Goal: Task Accomplishment & Management: Manage account settings

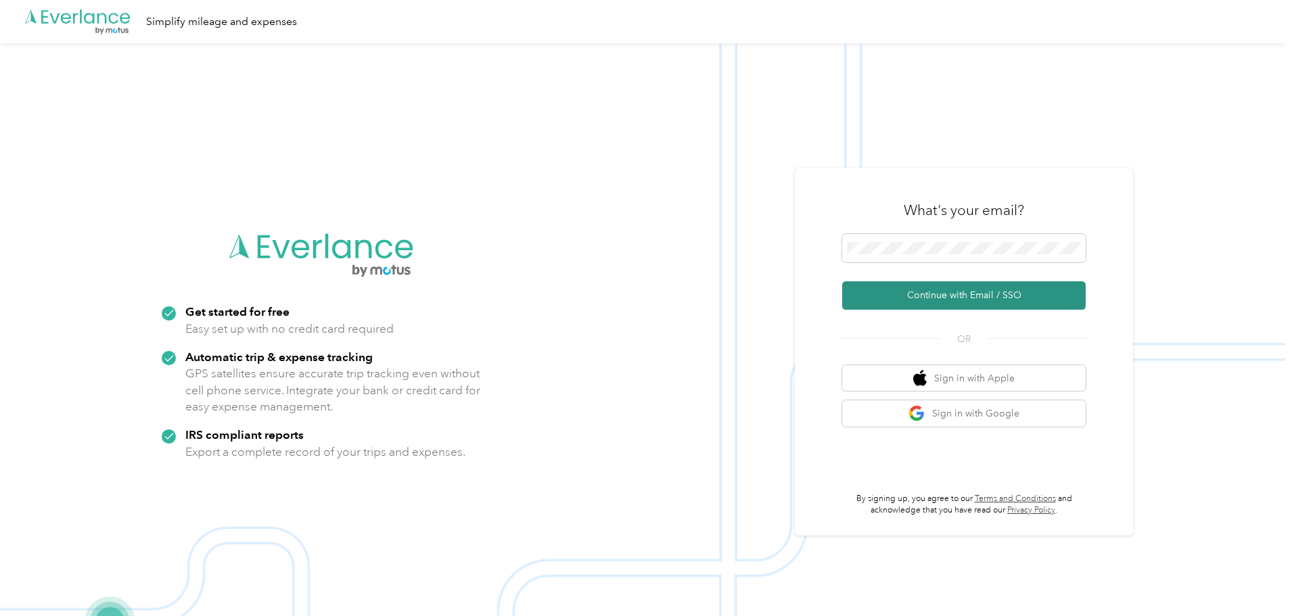
click at [1008, 294] on button "Continue with Email / SSO" at bounding box center [964, 295] width 244 height 28
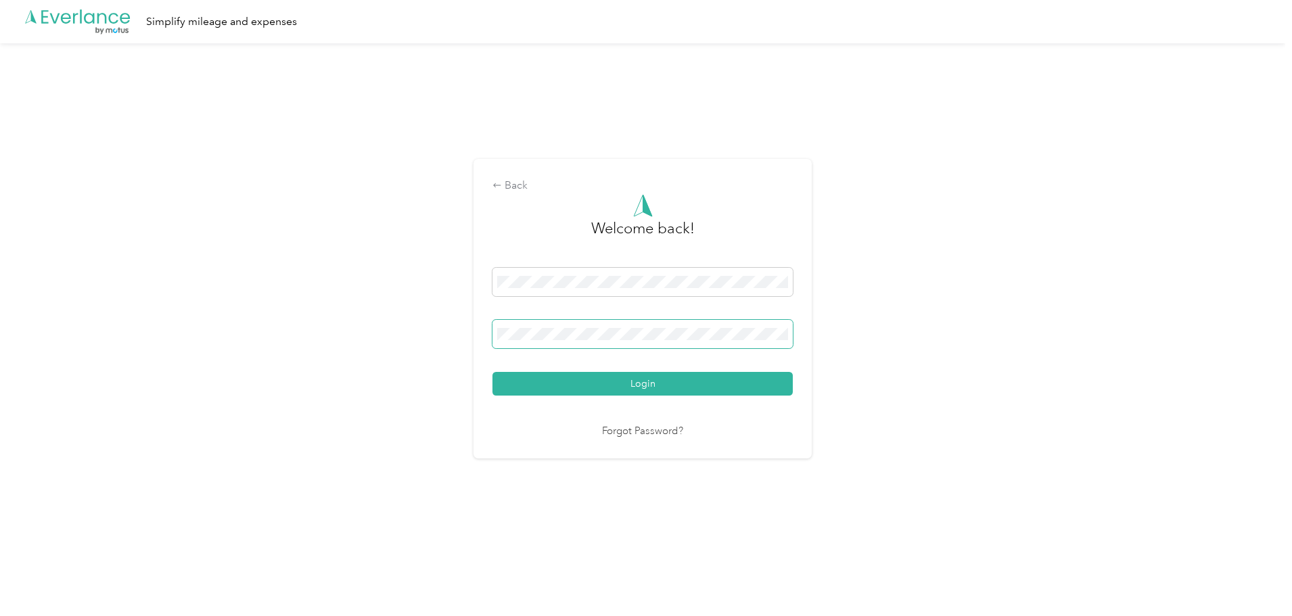
drag, startPoint x: 719, startPoint y: 327, endPoint x: 693, endPoint y: 327, distance: 26.4
click at [693, 327] on span at bounding box center [643, 334] width 300 height 28
click at [618, 326] on span at bounding box center [643, 334] width 300 height 28
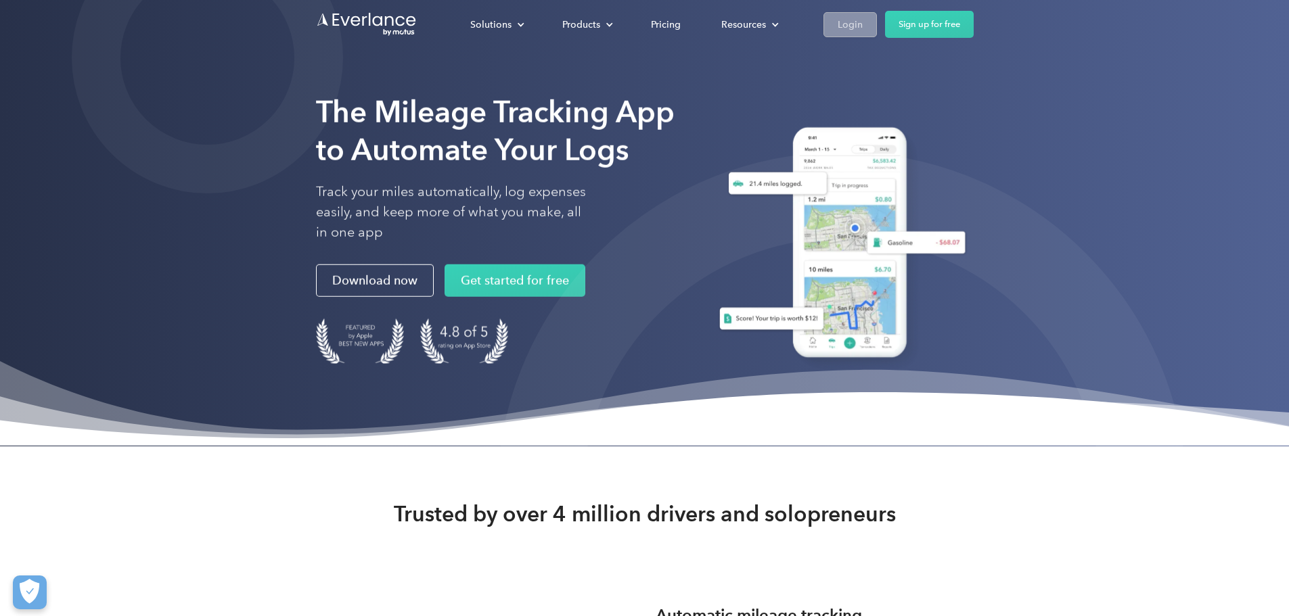
click at [863, 21] on div "Login" at bounding box center [850, 24] width 25 height 17
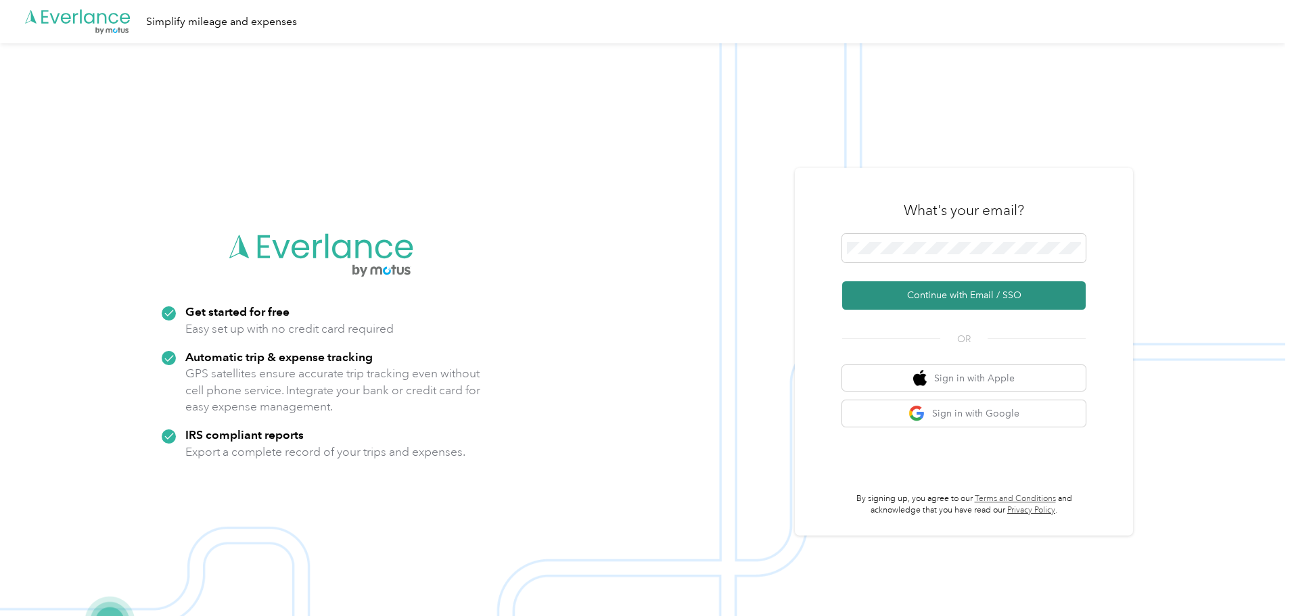
drag, startPoint x: 932, startPoint y: 301, endPoint x: 925, endPoint y: 303, distance: 7.1
click at [931, 301] on button "Continue with Email / SSO" at bounding box center [964, 295] width 244 height 28
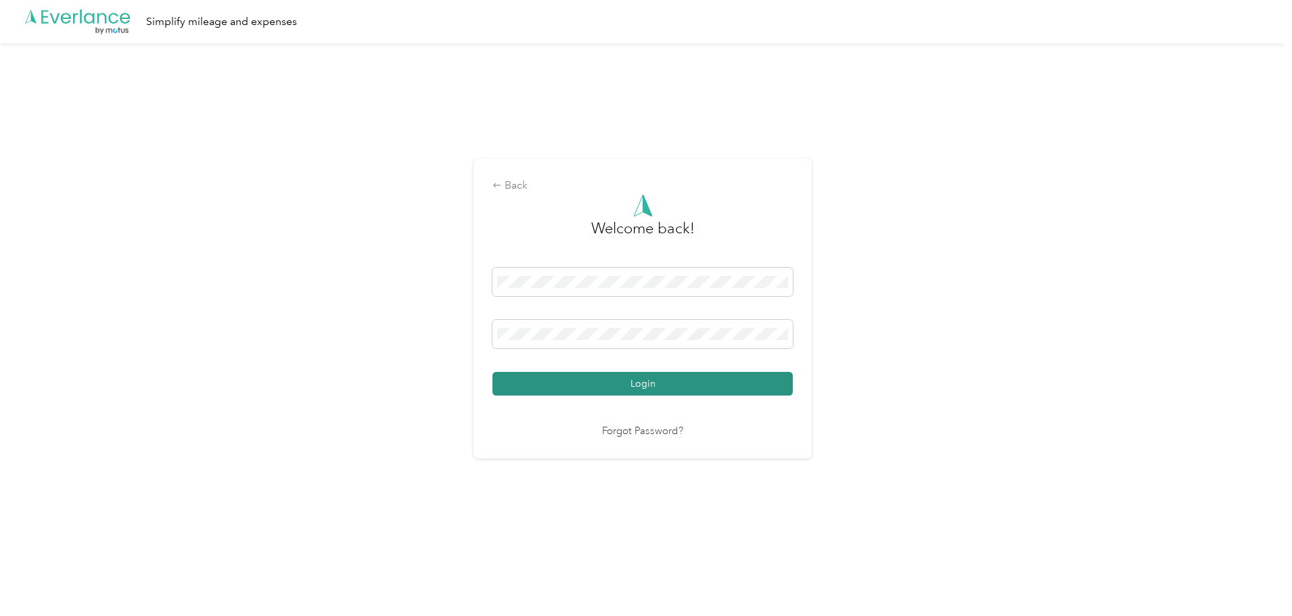
click at [712, 381] on button "Login" at bounding box center [643, 384] width 300 height 24
